Goal: Task Accomplishment & Management: Use online tool/utility

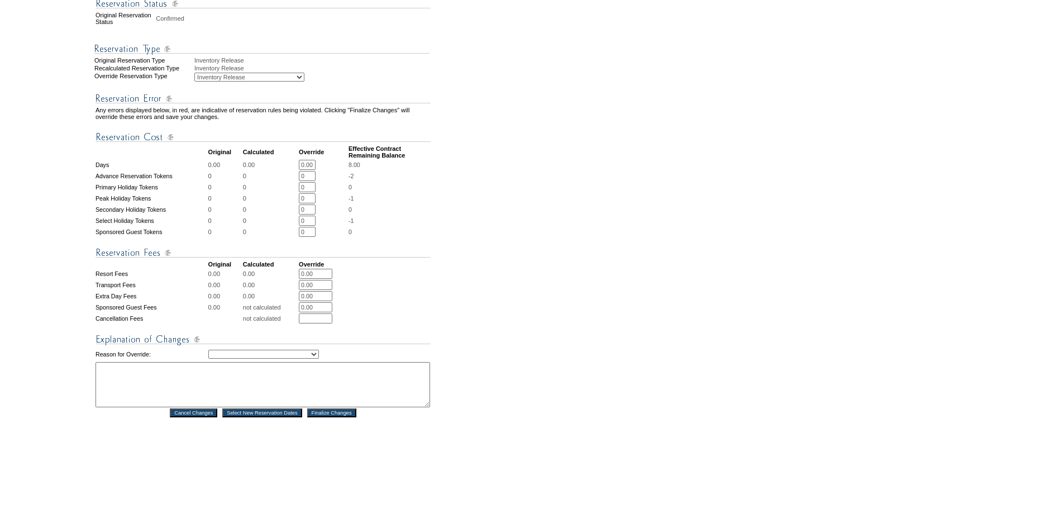
scroll to position [335, 0]
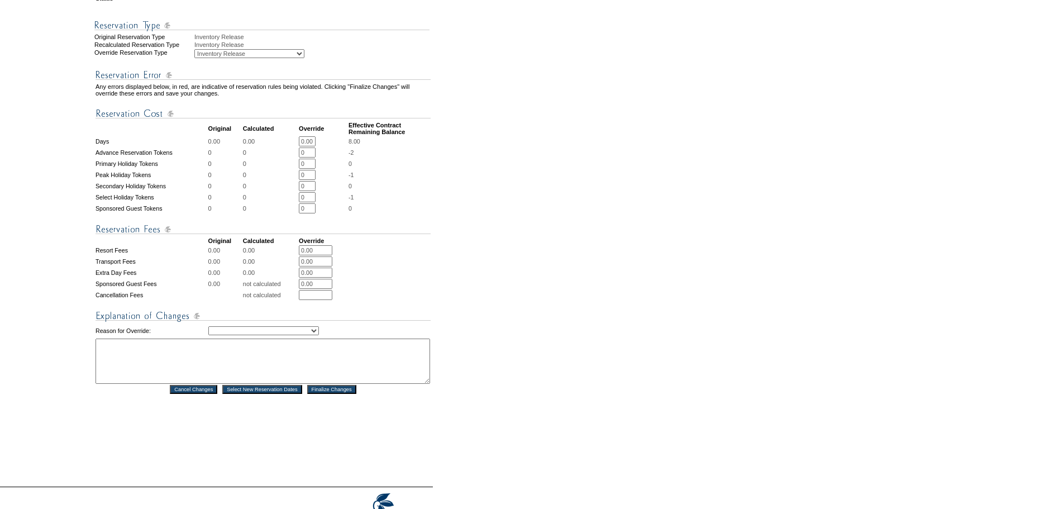
click at [273, 326] on select "Creating Continuous Stay Days Rebooked After Cancellation Editing Occupant Expe…" at bounding box center [263, 330] width 111 height 9
select select "1036"
click at [208, 326] on select "Creating Continuous Stay Days Rebooked After Cancellation Editing Occupant Expe…" at bounding box center [263, 330] width 111 height 9
click at [233, 335] on td "Creating Continuous Stay Days Rebooked After Cancellation Editing Occupant Expe…" at bounding box center [319, 330] width 222 height 13
click at [230, 345] on textarea at bounding box center [263, 360] width 335 height 45
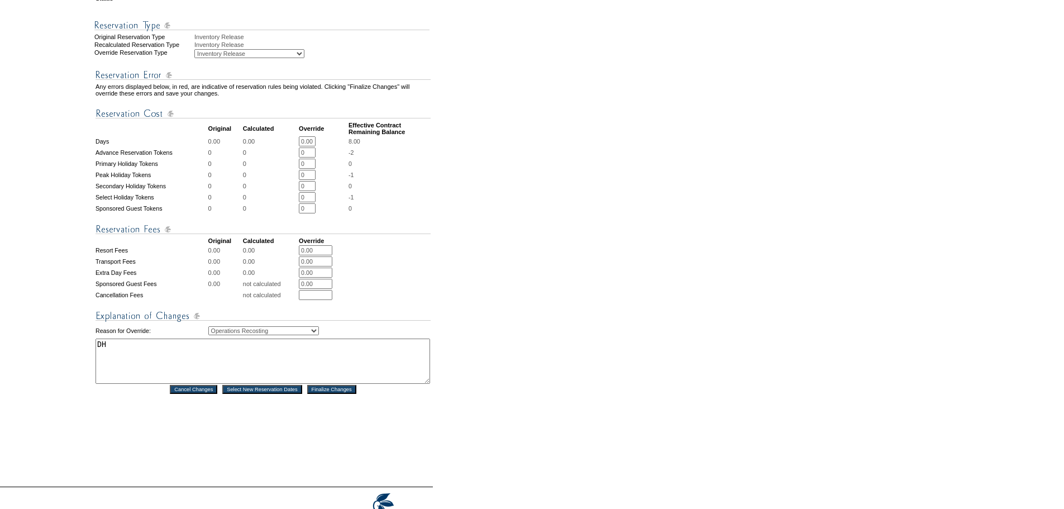
type textarea "DH"
click at [327, 389] on input "Finalize Changes" at bounding box center [331, 389] width 49 height 9
click at [539, 274] on form "Follow Us ::" at bounding box center [530, 105] width 1060 height 875
